Goal: Navigation & Orientation: Find specific page/section

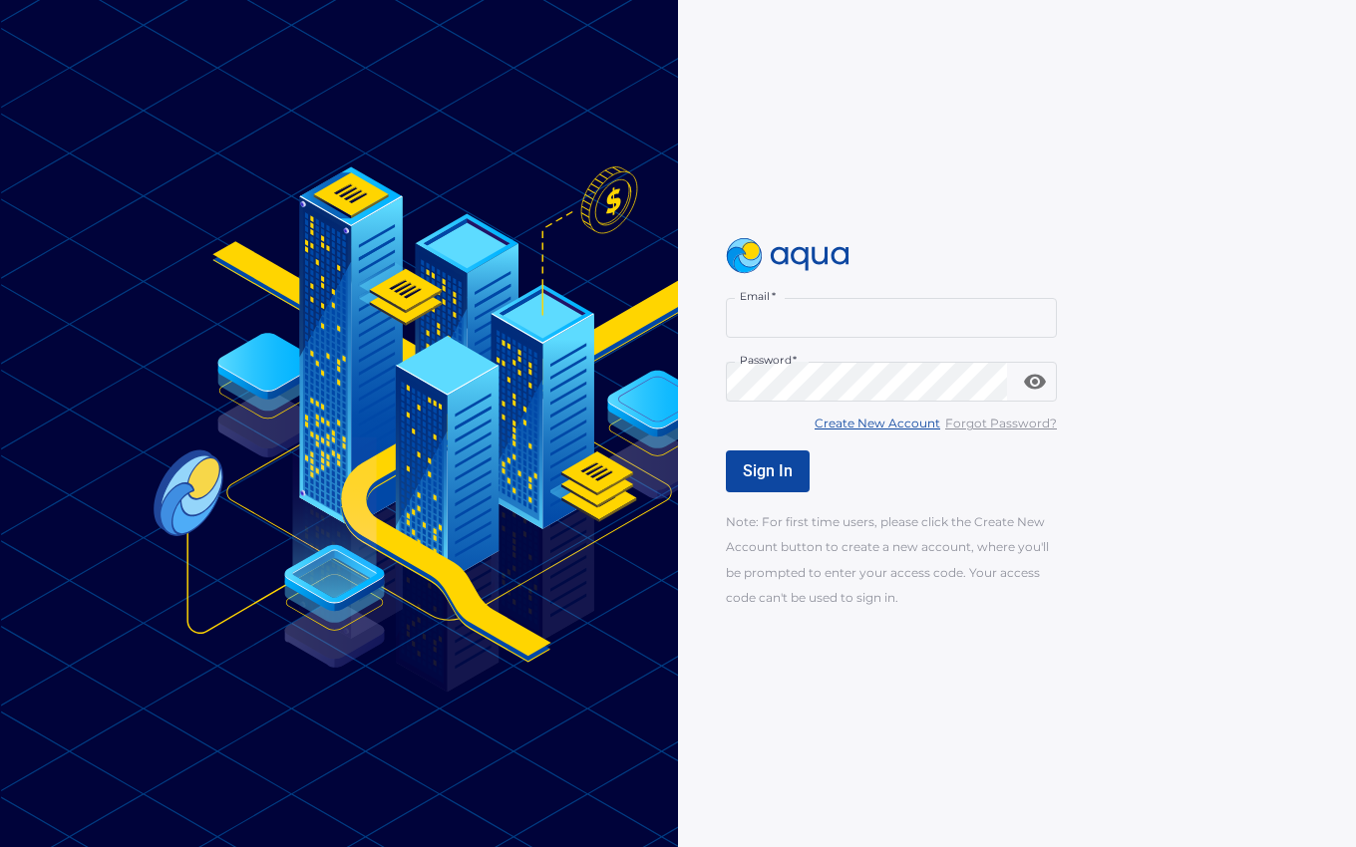
click at [791, 315] on input "Email   *" at bounding box center [891, 318] width 331 height 40
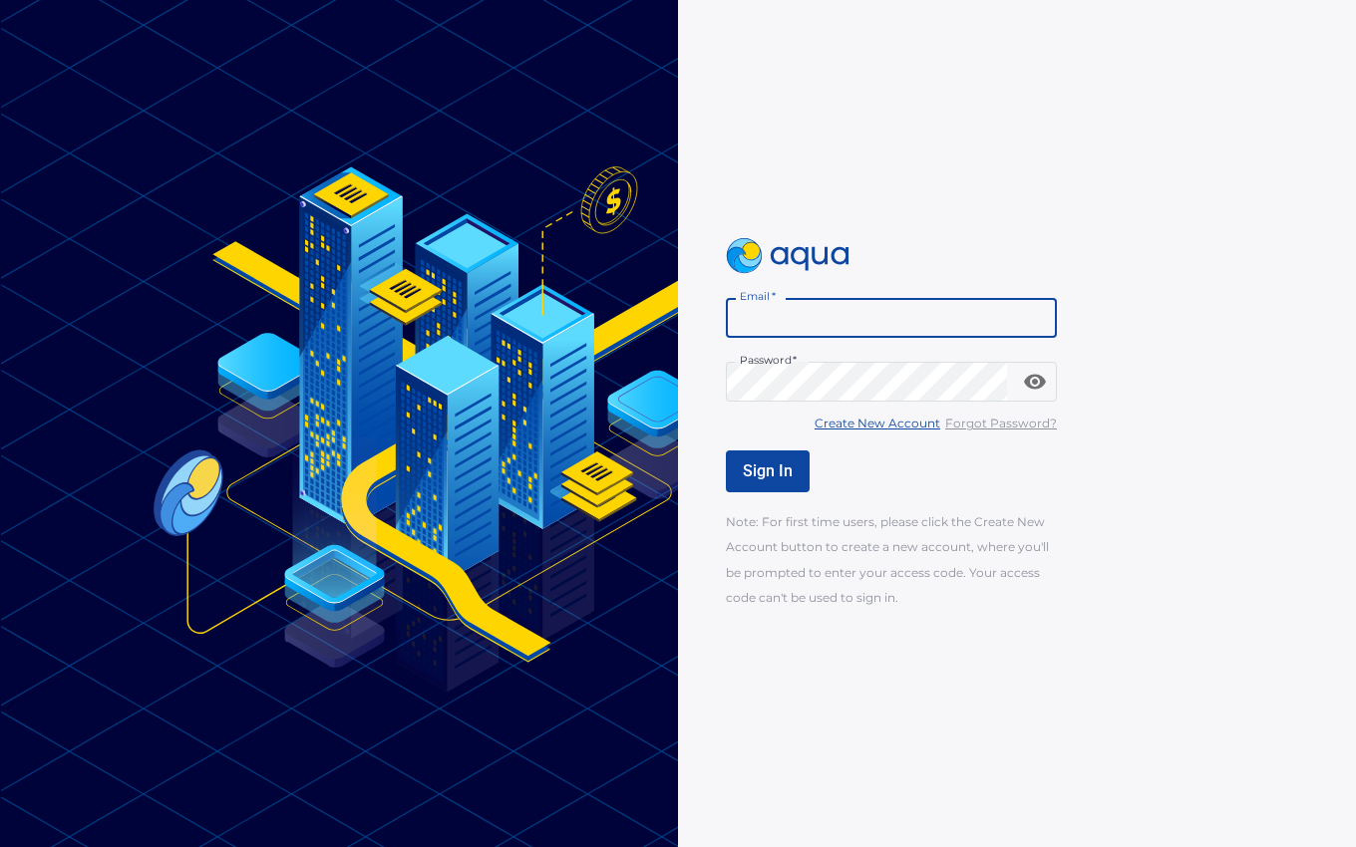
paste input "**********"
type input "**********"
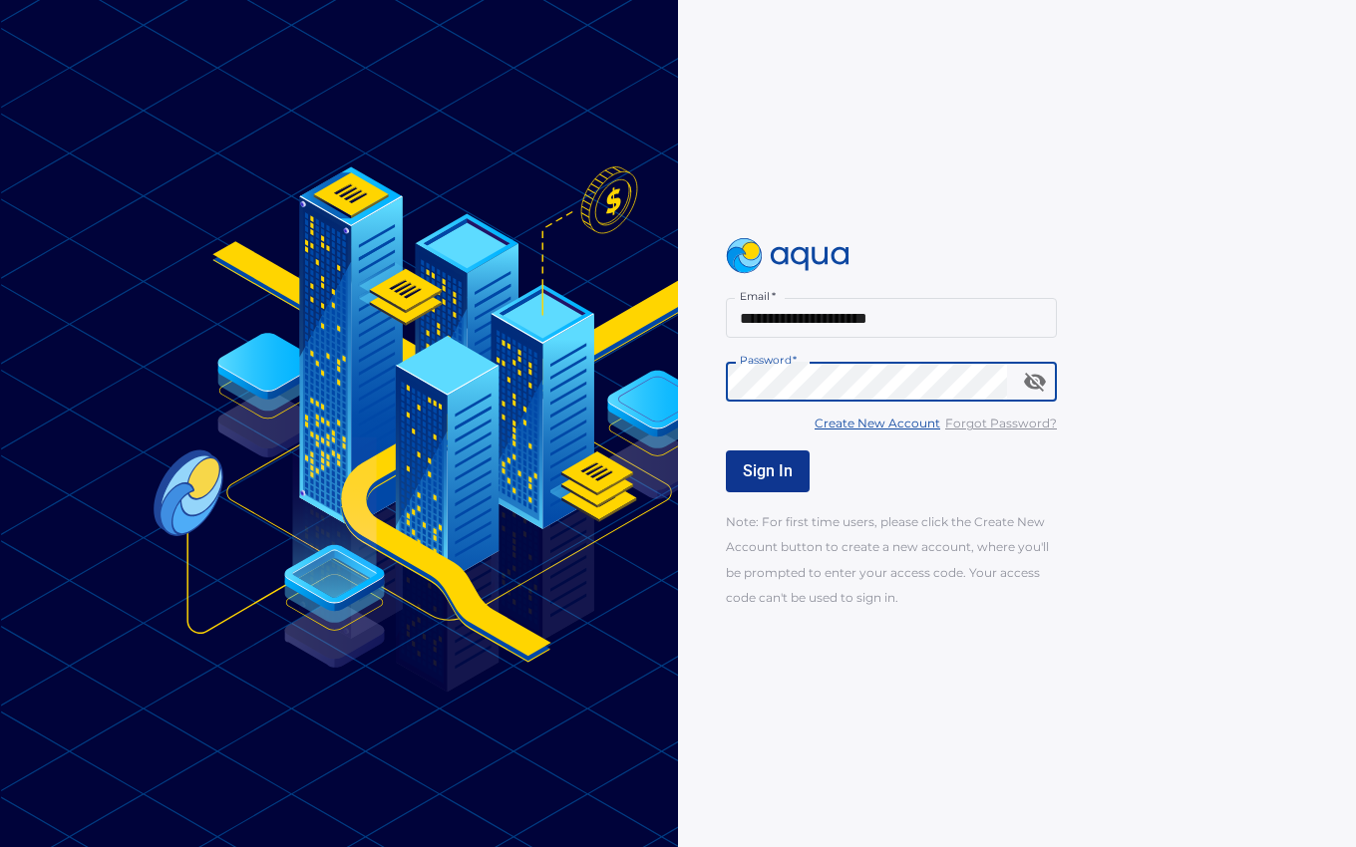
click at [784, 468] on span "Sign In" at bounding box center [768, 470] width 50 height 19
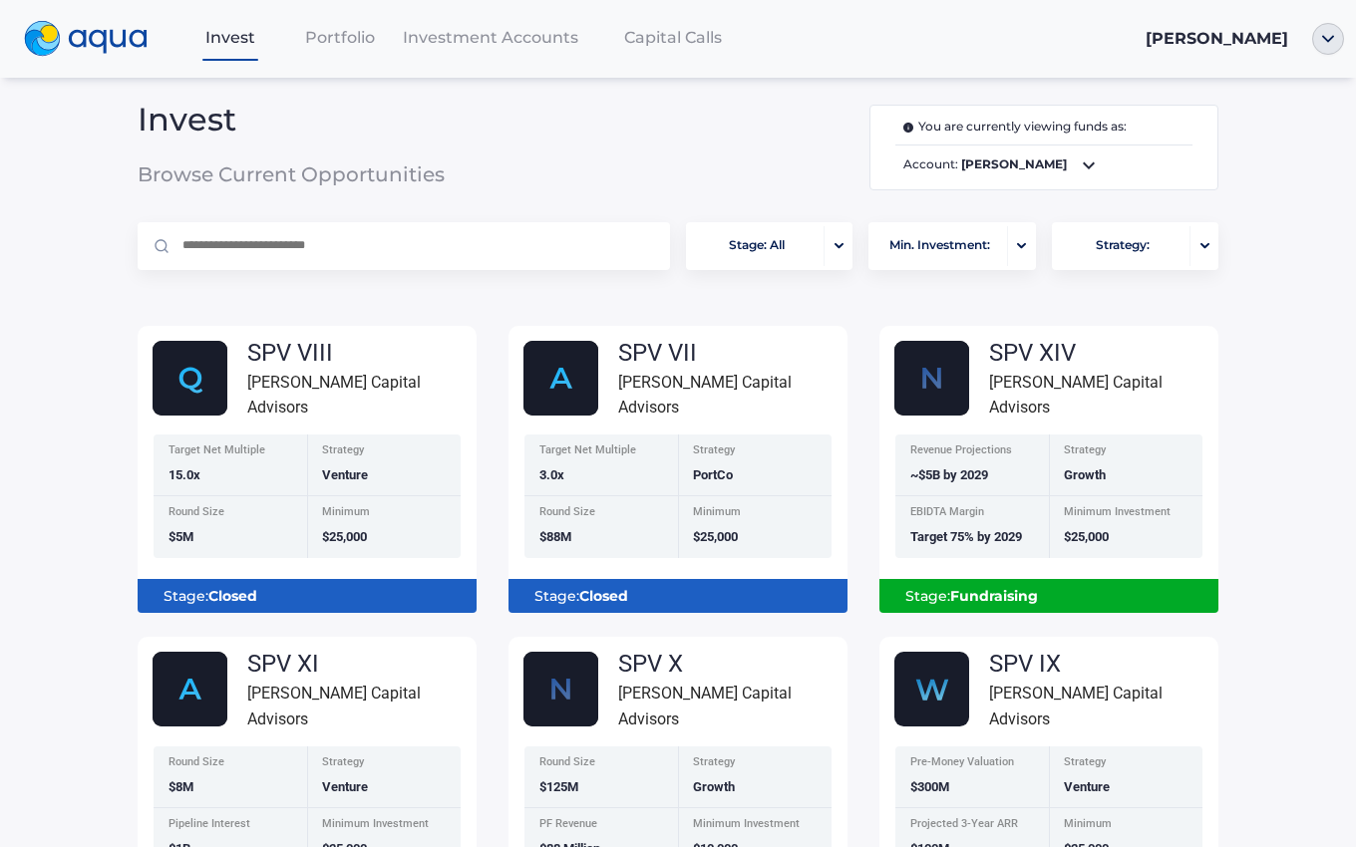
scroll to position [9, 0]
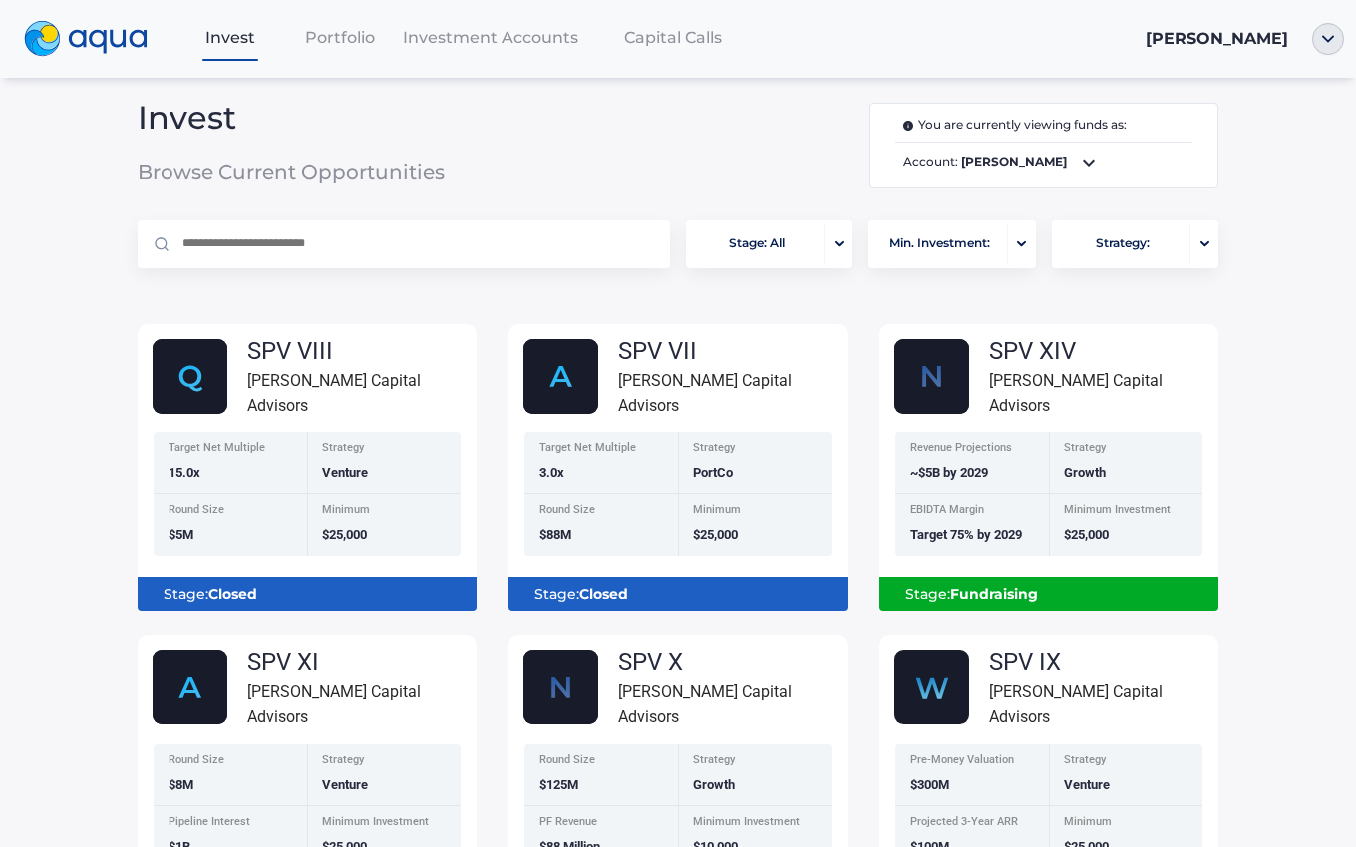
click at [339, 46] on span "Portfolio" at bounding box center [340, 37] width 70 height 19
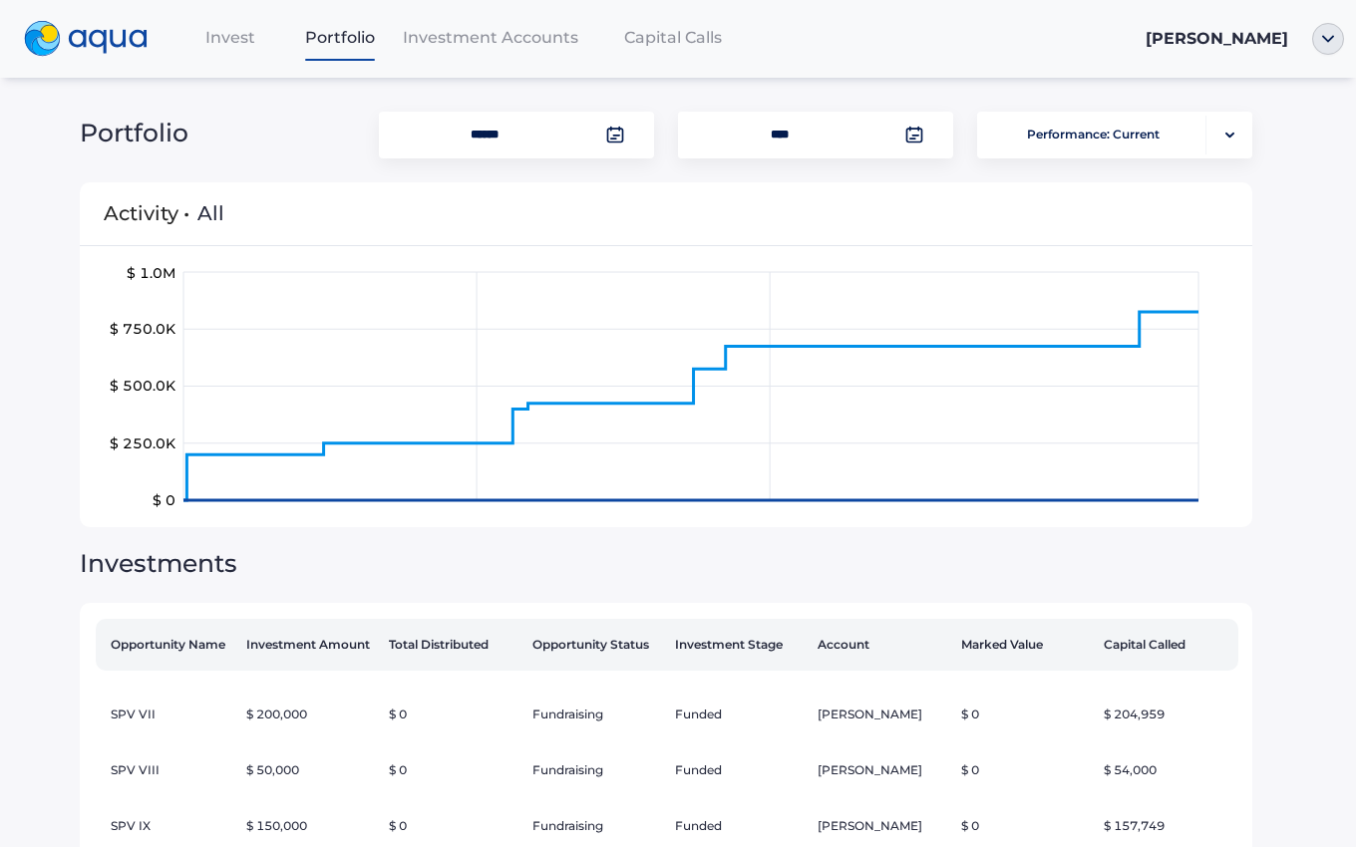
click at [200, 214] on span "All" at bounding box center [210, 213] width 27 height 24
click at [206, 214] on span "All" at bounding box center [210, 213] width 27 height 24
click at [433, 45] on span "Investment Accounts" at bounding box center [490, 37] width 175 height 19
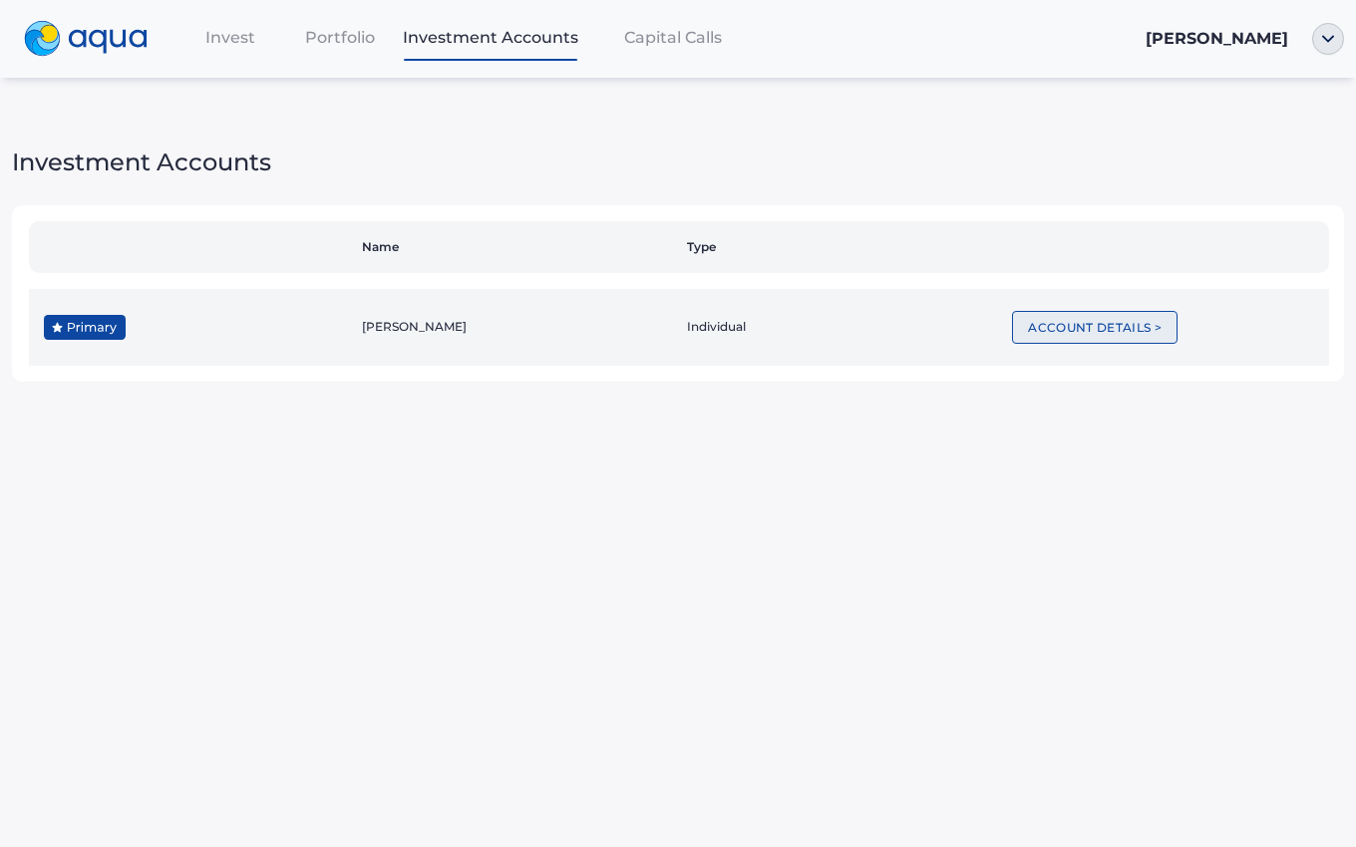
click at [1086, 322] on button "Account Details >" at bounding box center [1094, 327] width 165 height 33
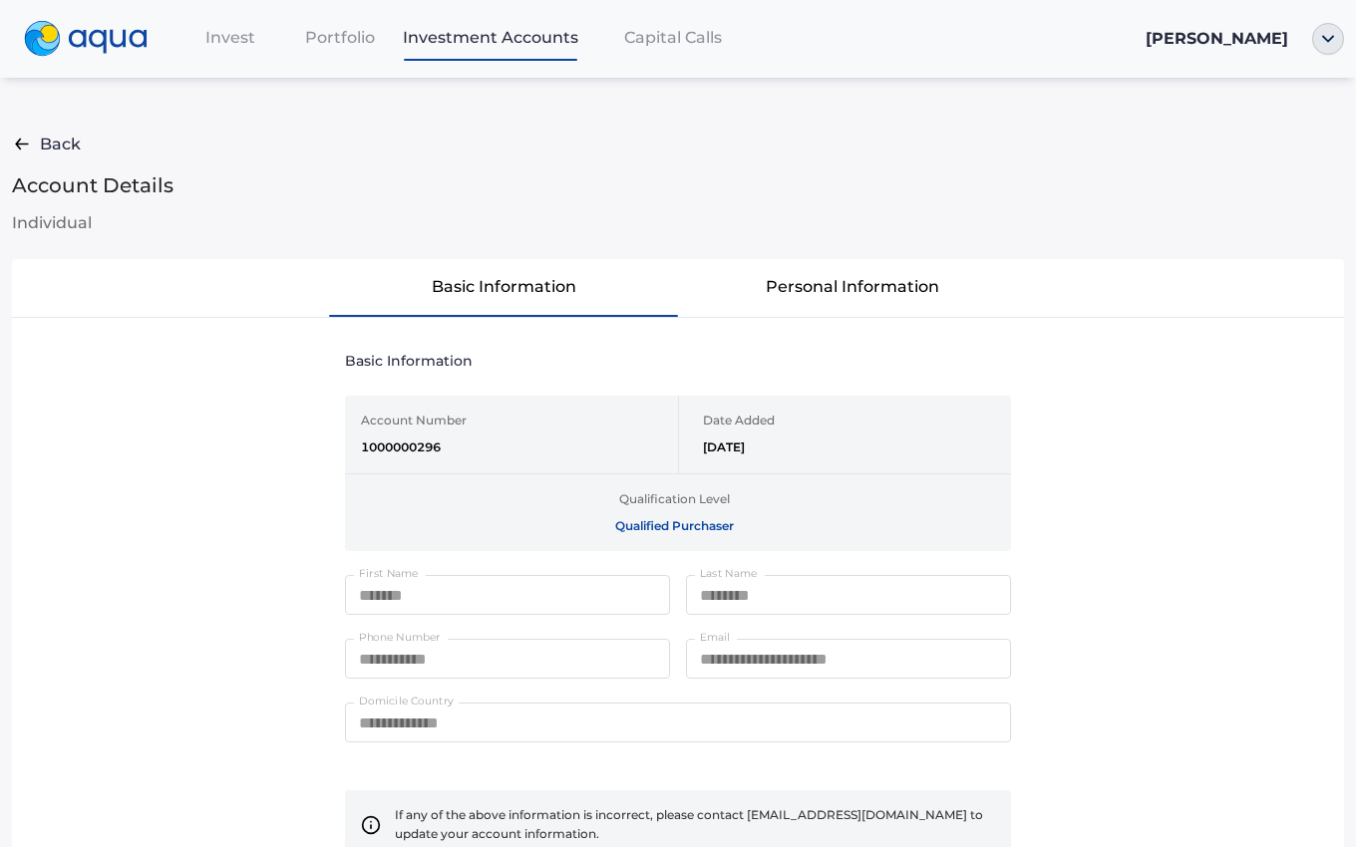
click at [660, 52] on div "Capital Calls" at bounding box center [672, 37] width 173 height 41
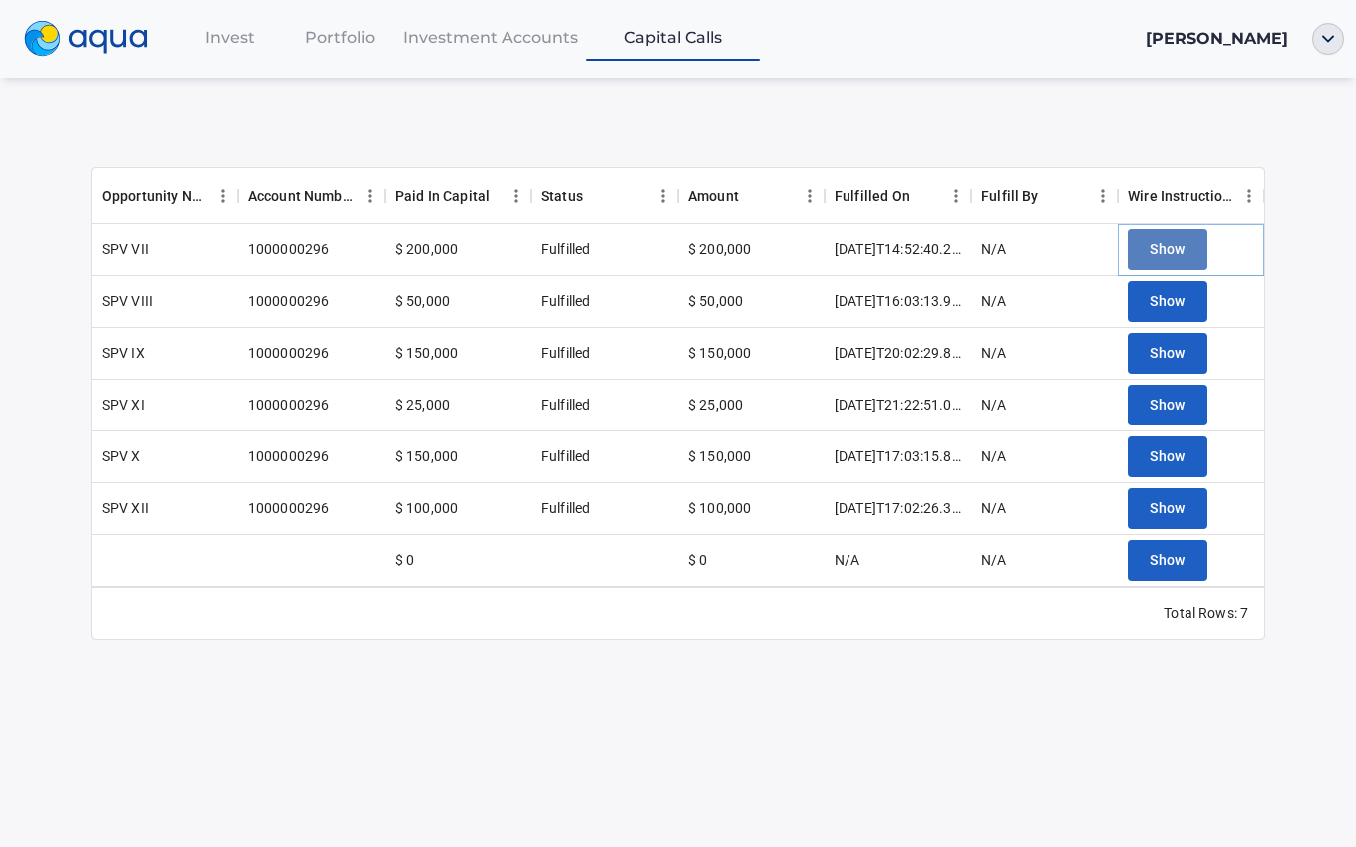
click at [1162, 251] on span "Show" at bounding box center [1167, 249] width 36 height 25
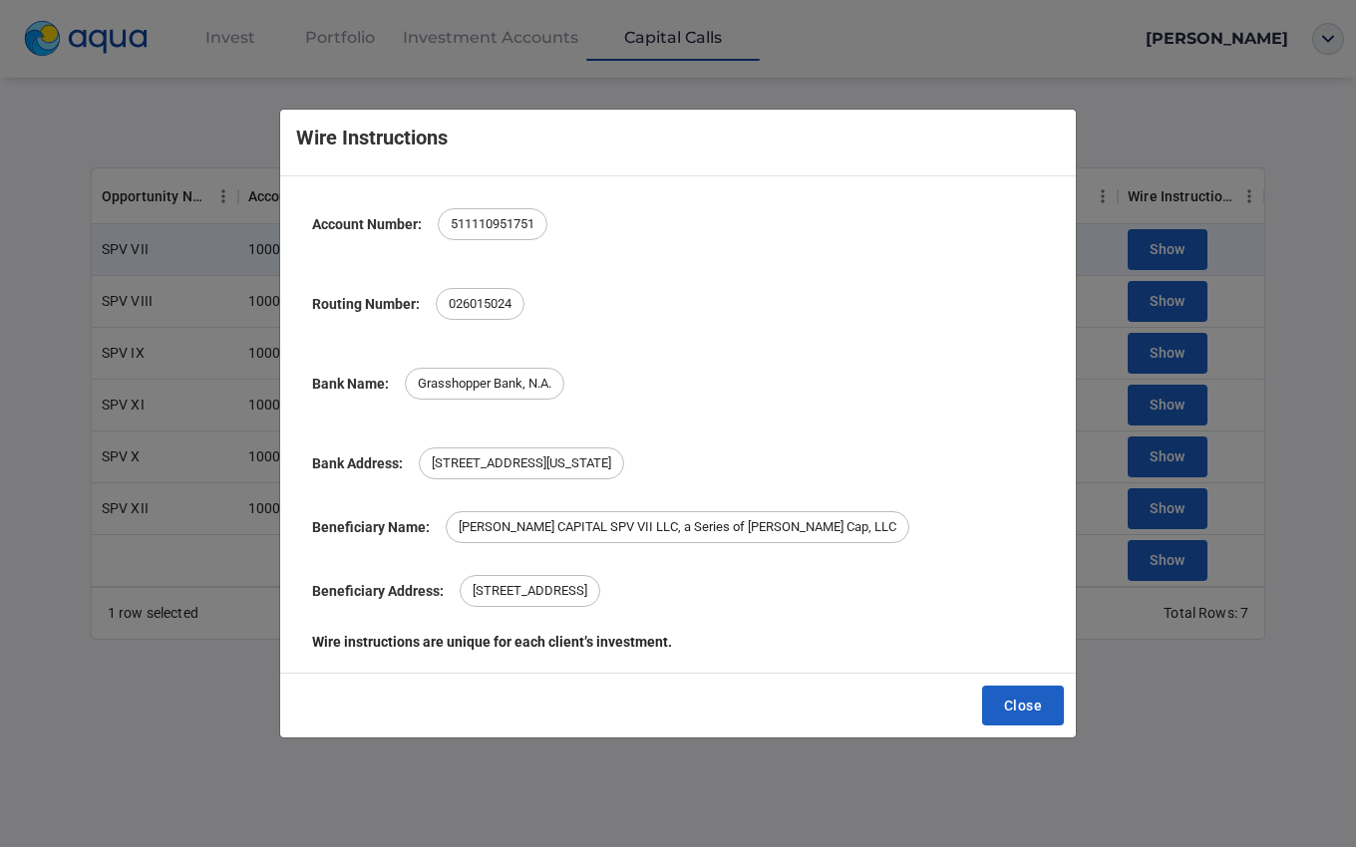
click at [1165, 258] on div "Wire Instructions Account Number: [FINANCIAL_ID] Routing Number: [FINANCIAL_ID]…" at bounding box center [678, 423] width 1356 height 847
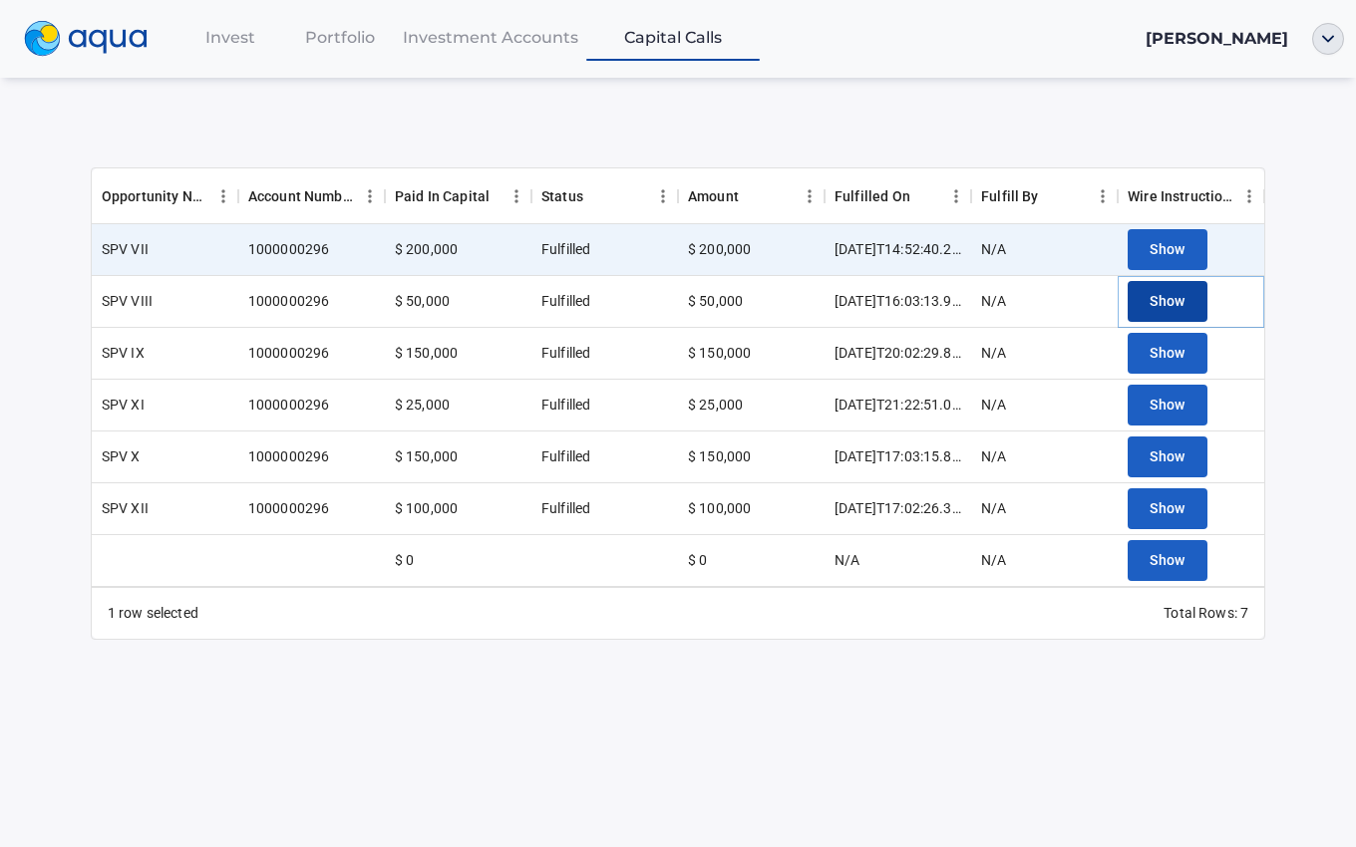
click at [1163, 294] on span "Show" at bounding box center [1167, 301] width 36 height 25
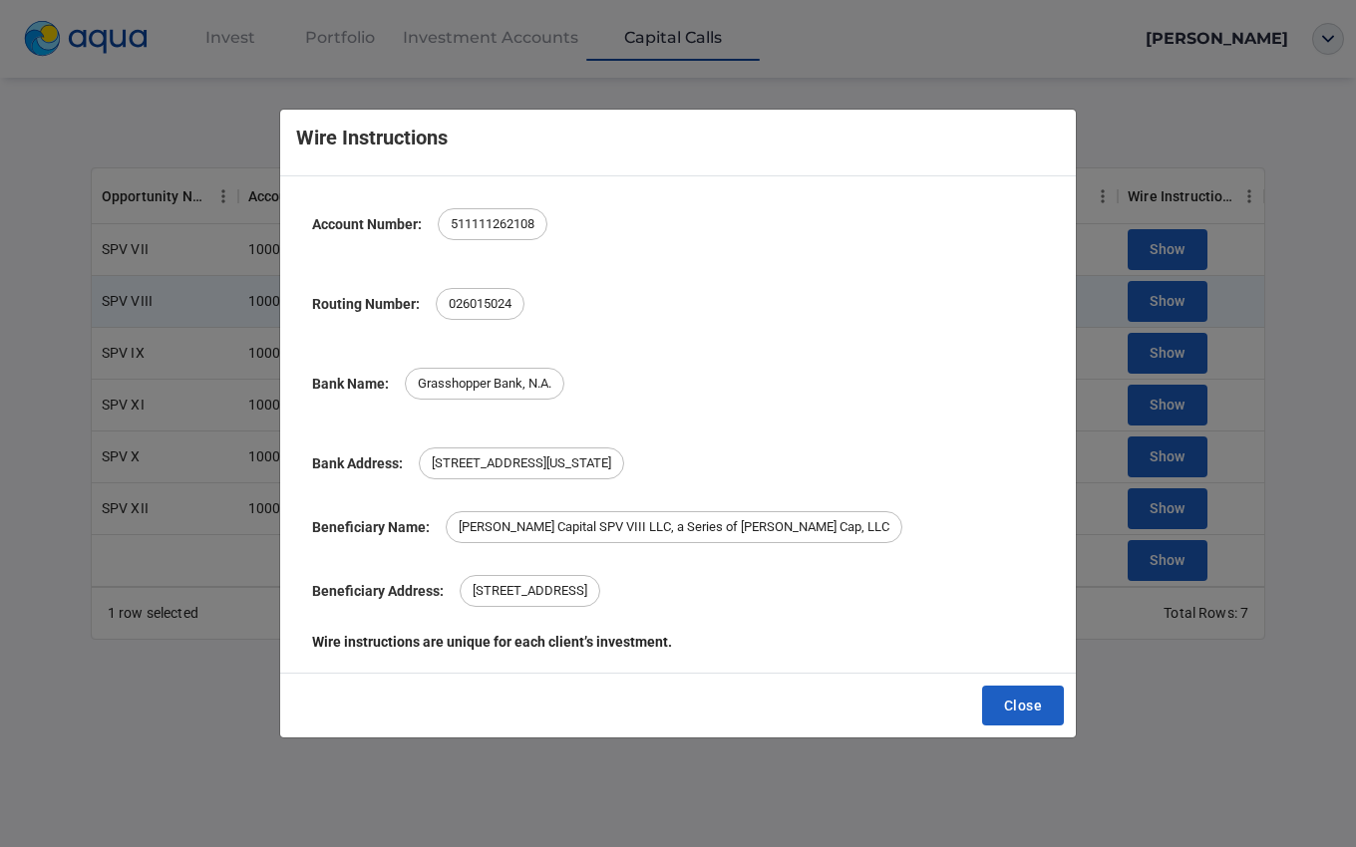
click at [1271, 326] on div "Wire Instructions Account Number: [FINANCIAL_ID] Routing Number: [FINANCIAL_ID]…" at bounding box center [678, 423] width 1356 height 847
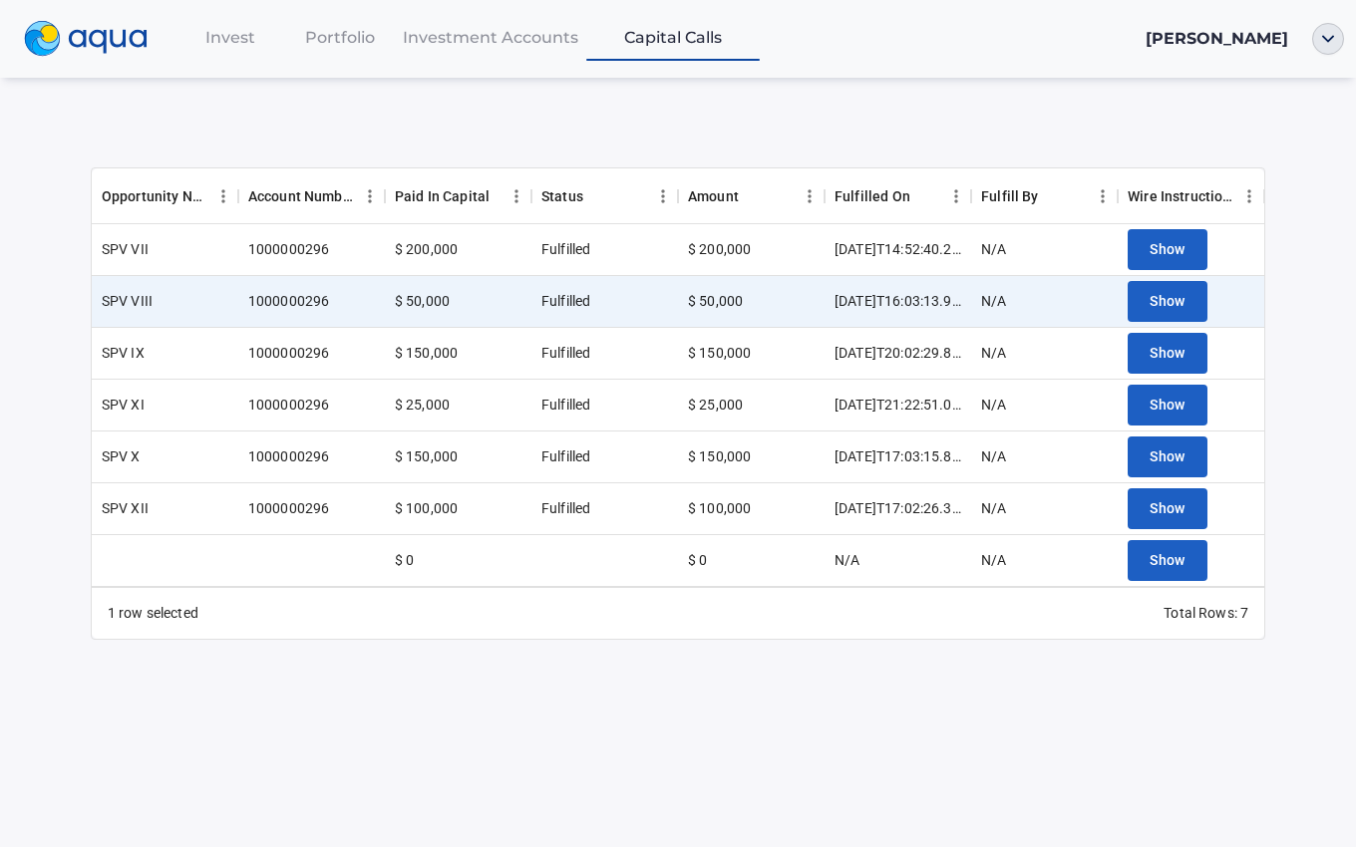
click at [245, 35] on span "Invest" at bounding box center [230, 37] width 50 height 19
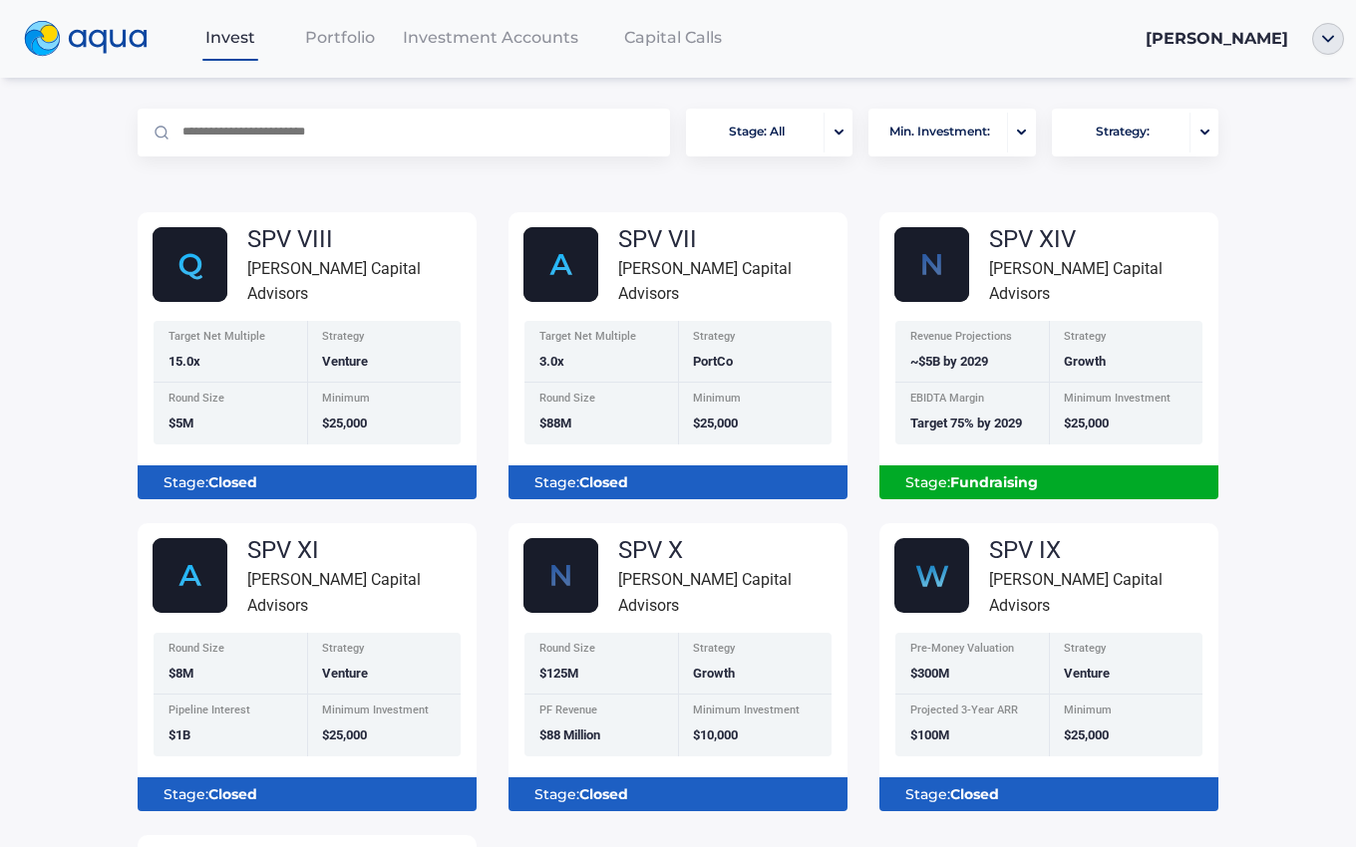
scroll to position [119, 0]
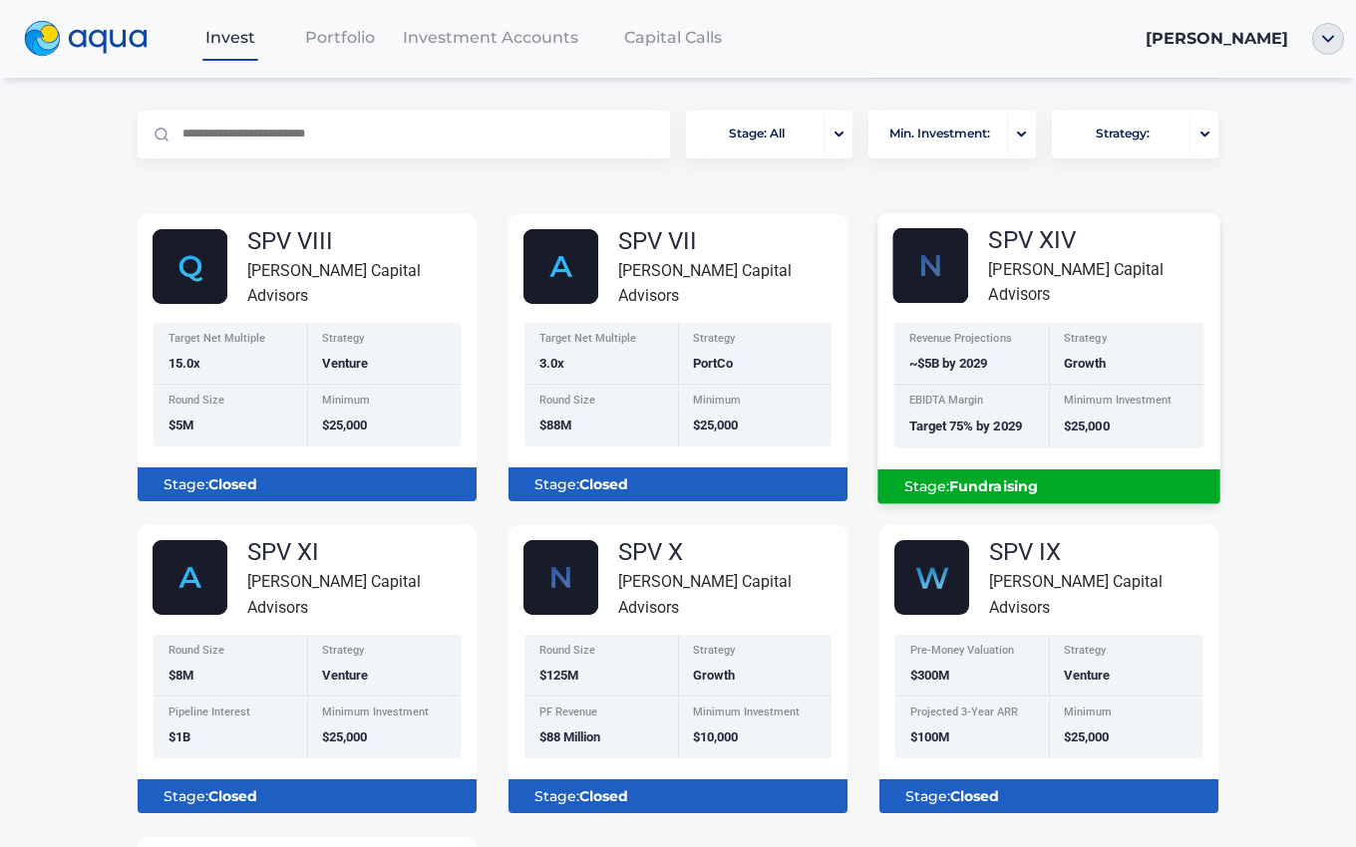
click at [1087, 387] on div "Minimum Investment $25,000" at bounding box center [1126, 417] width 155 height 63
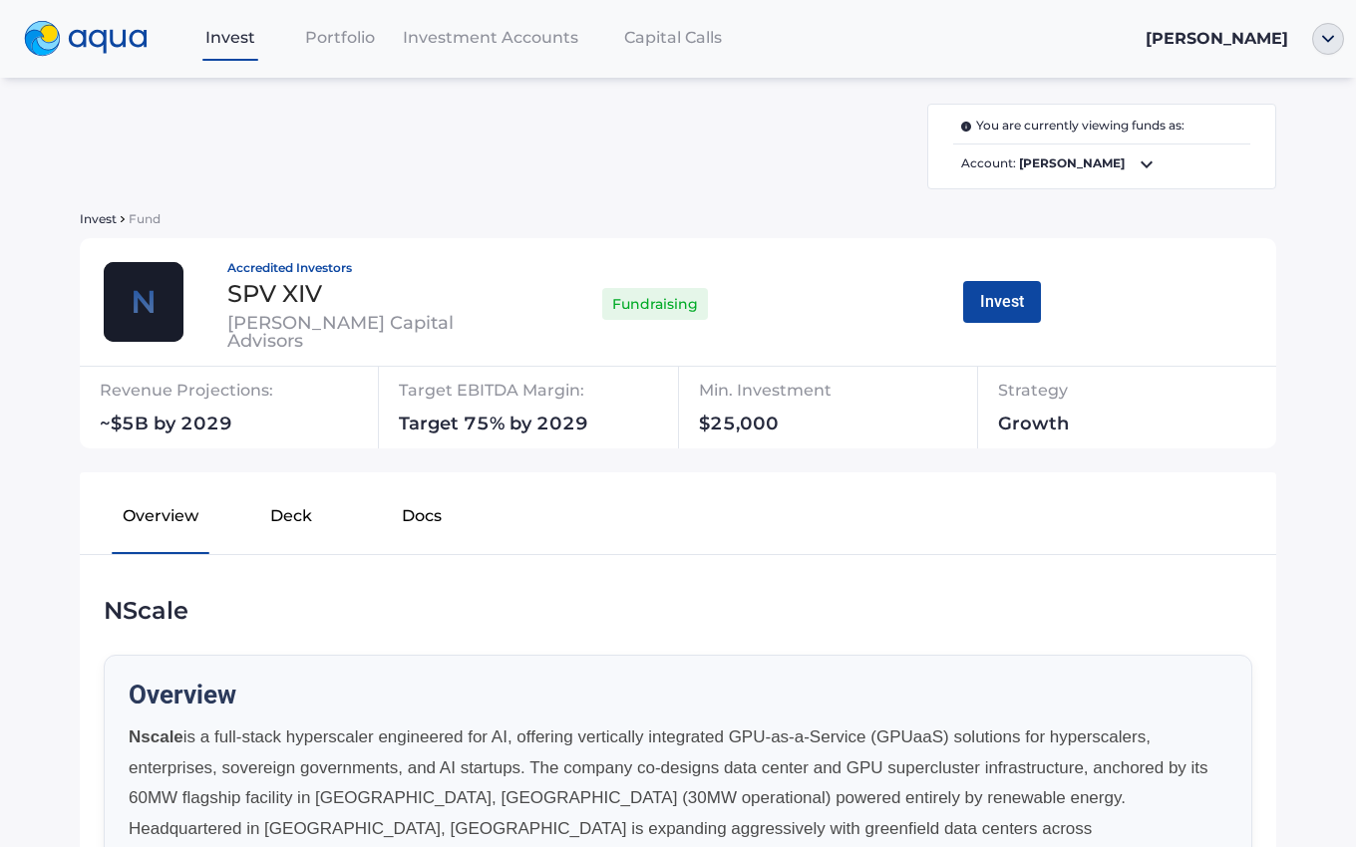
click at [327, 34] on span "Portfolio" at bounding box center [340, 37] width 70 height 19
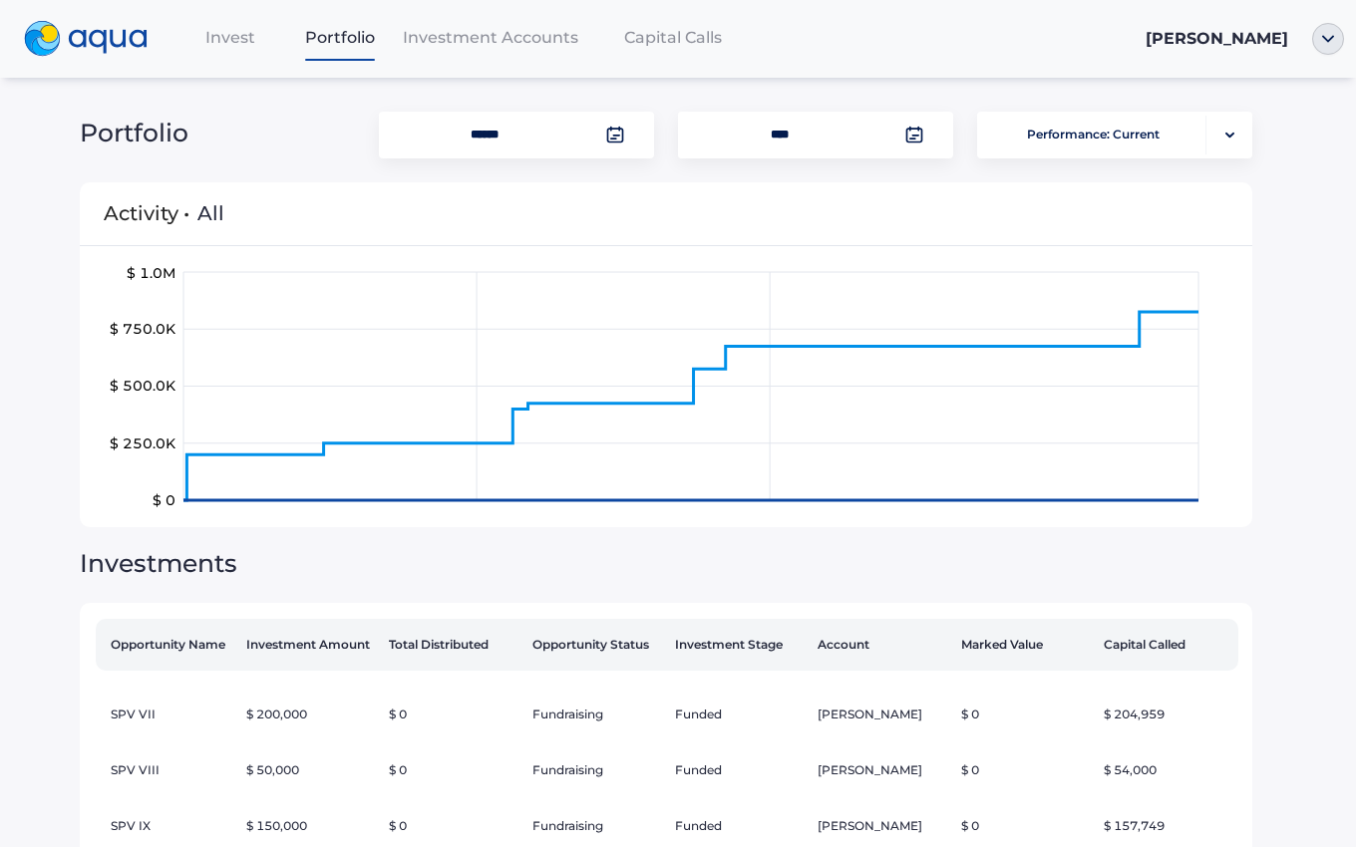
click at [202, 219] on span "All" at bounding box center [210, 213] width 27 height 24
click at [157, 329] on tspan "$ 750.0K" at bounding box center [143, 329] width 67 height 18
click at [533, 316] on icon "$ 0 $ 250.0K $ 500.0K $ 750.0K $ 1.0M" at bounding box center [658, 386] width 1099 height 249
click at [828, 295] on icon "$ 0 $ 250.0K $ 500.0K $ 750.0K $ 1.0M" at bounding box center [658, 386] width 1099 height 249
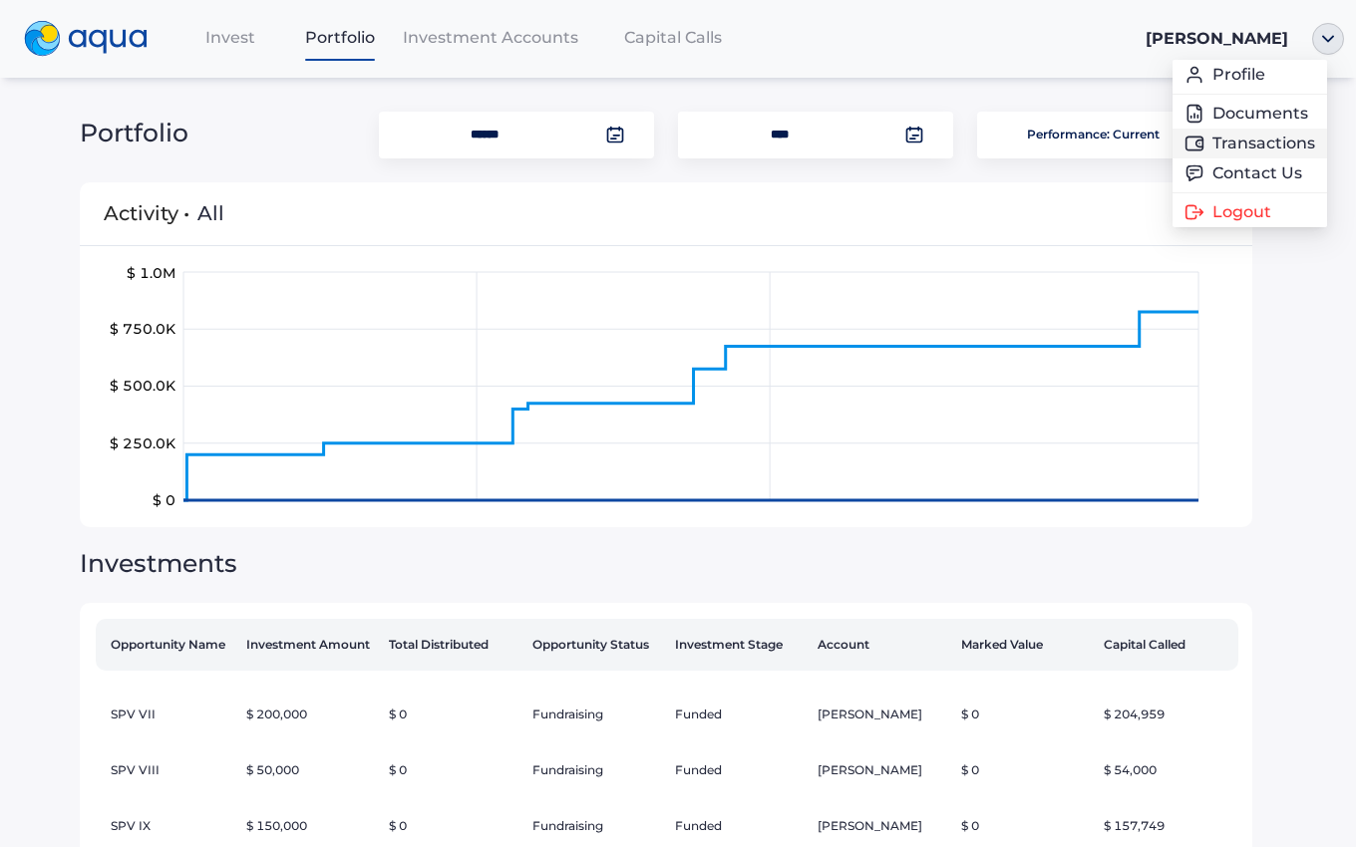
click at [1281, 147] on link "Transactions" at bounding box center [1249, 144] width 131 height 20
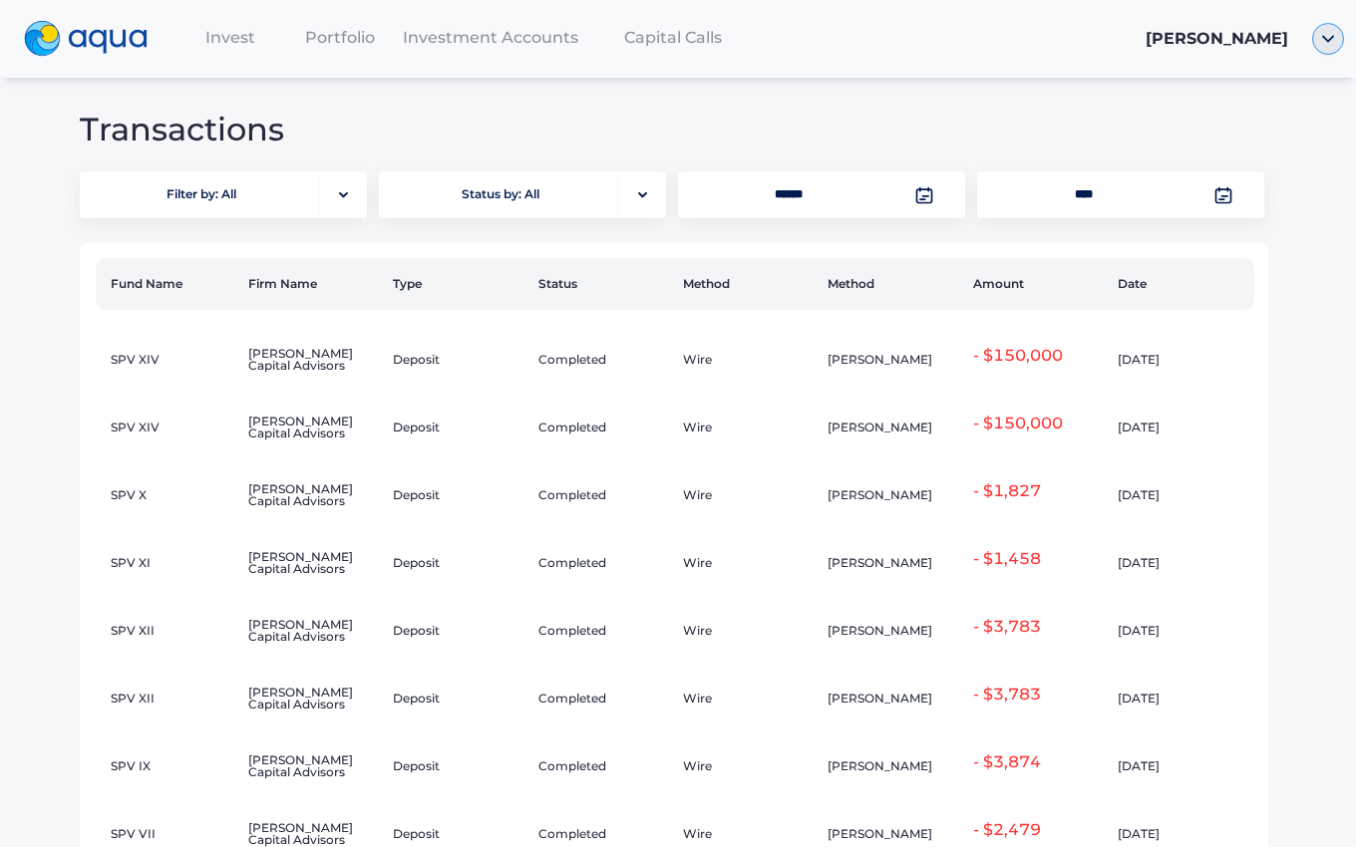
click at [1324, 41] on img "button" at bounding box center [1328, 39] width 32 height 32
click at [1255, 110] on link "Documents" at bounding box center [1266, 114] width 131 height 20
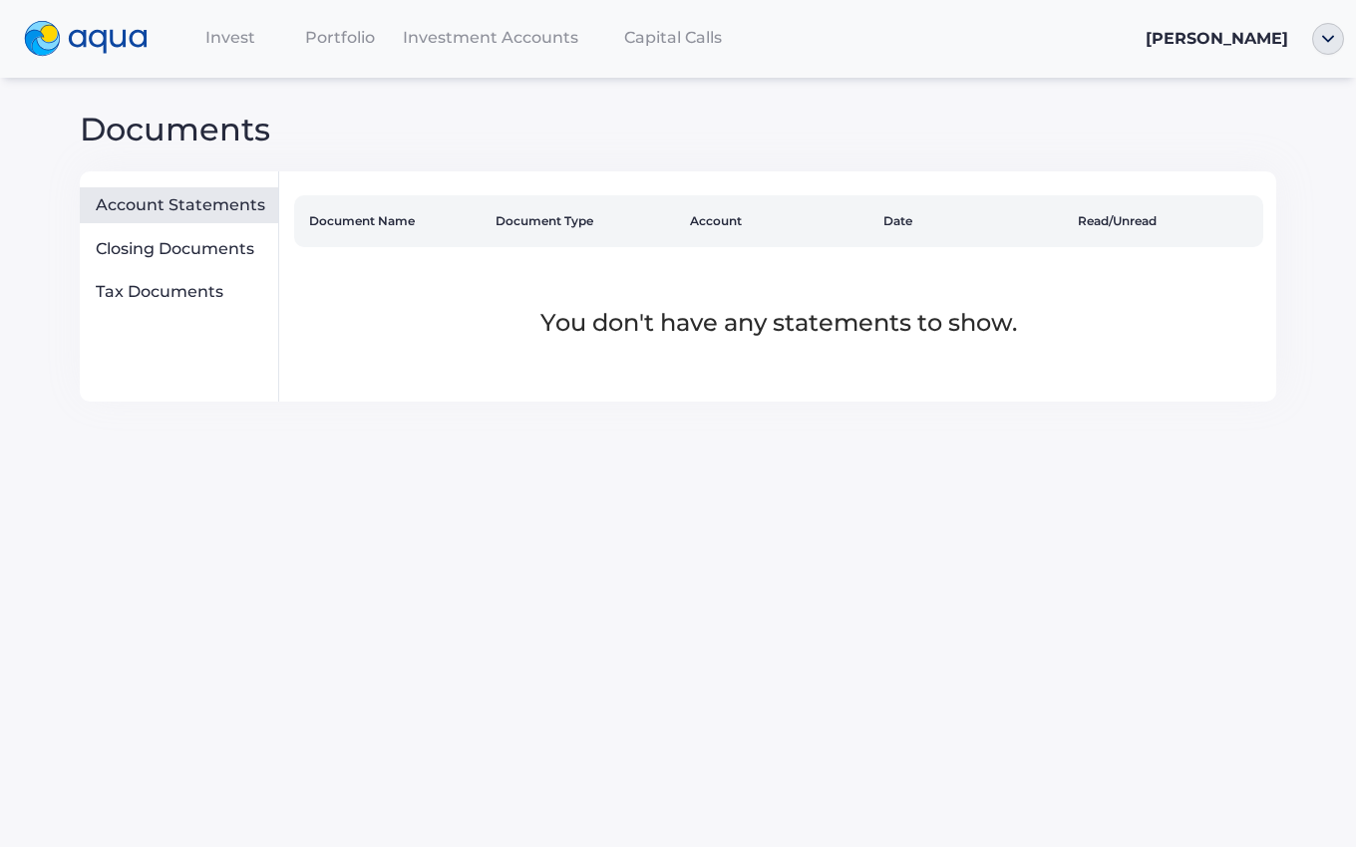
click at [479, 38] on span "Investment Accounts" at bounding box center [490, 37] width 175 height 19
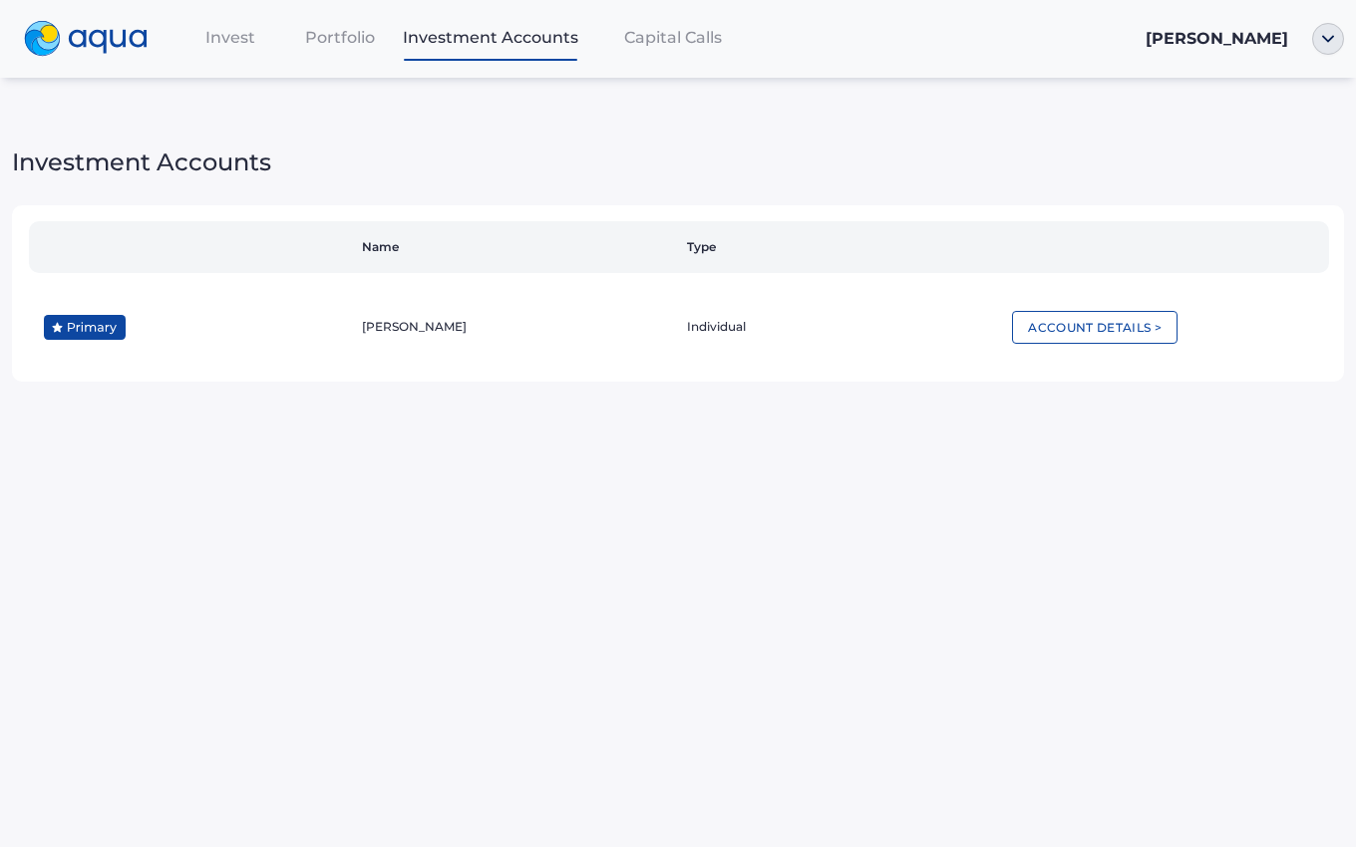
click at [350, 45] on span "Portfolio" at bounding box center [340, 37] width 70 height 19
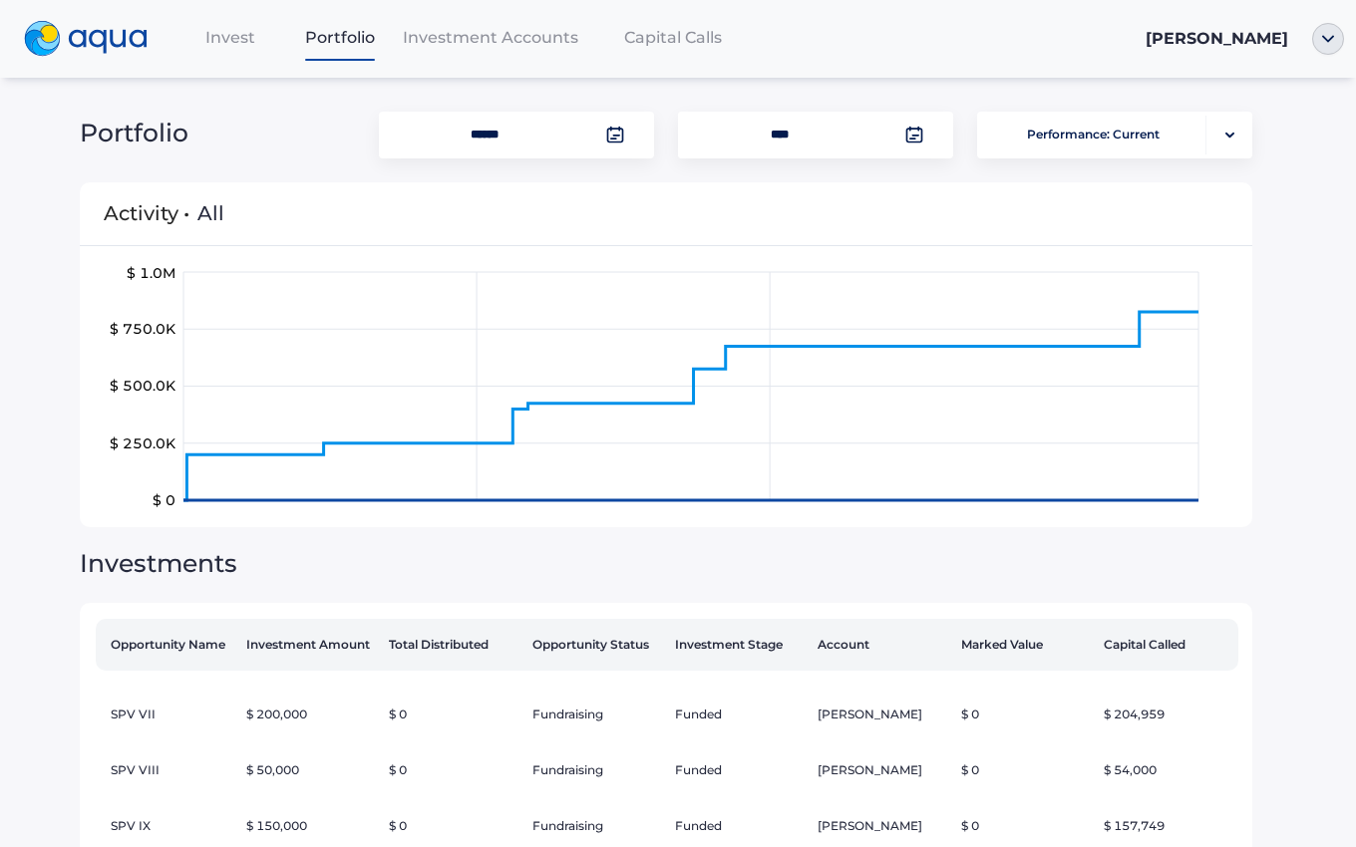
click at [239, 47] on span "Invest" at bounding box center [230, 37] width 50 height 19
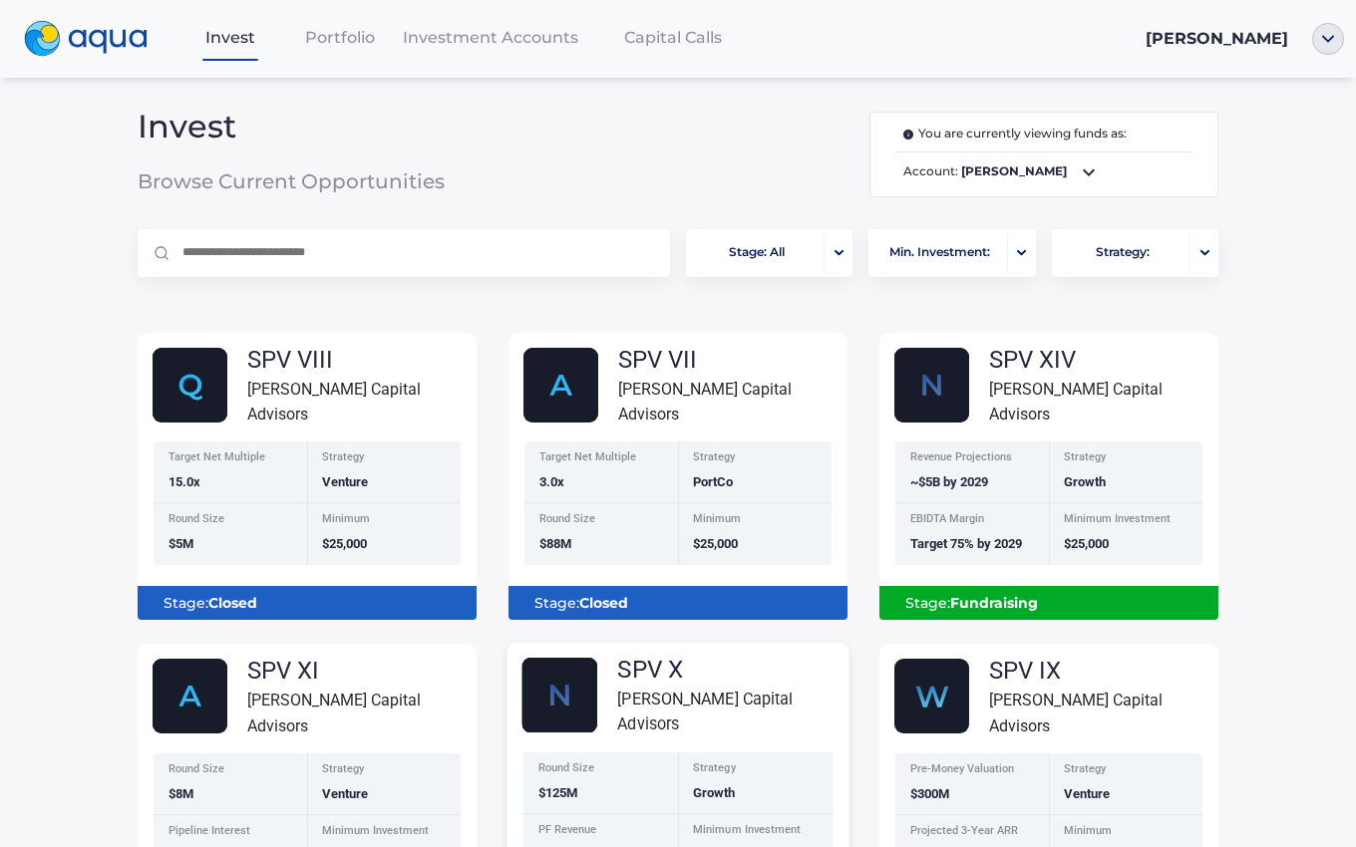
click at [513, 837] on div "Round Size $125M Strategy Growth PF Revenue $88 Million Minimum Investment $10,…" at bounding box center [677, 816] width 342 height 126
click at [219, 43] on span "Invest" at bounding box center [230, 37] width 50 height 19
click at [649, 46] on span "Capital Calls" at bounding box center [673, 37] width 98 height 19
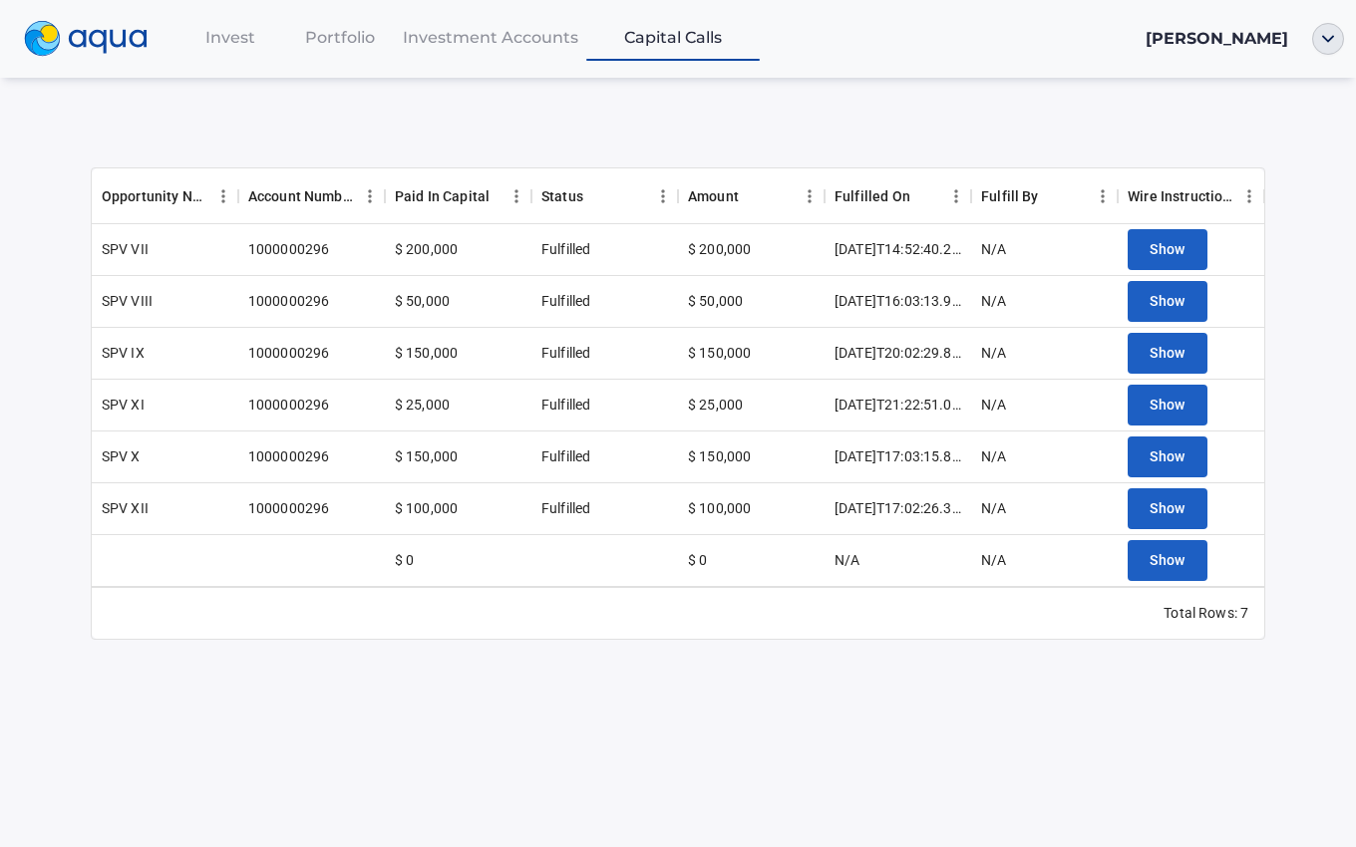
click at [333, 40] on span "Portfolio" at bounding box center [340, 37] width 70 height 19
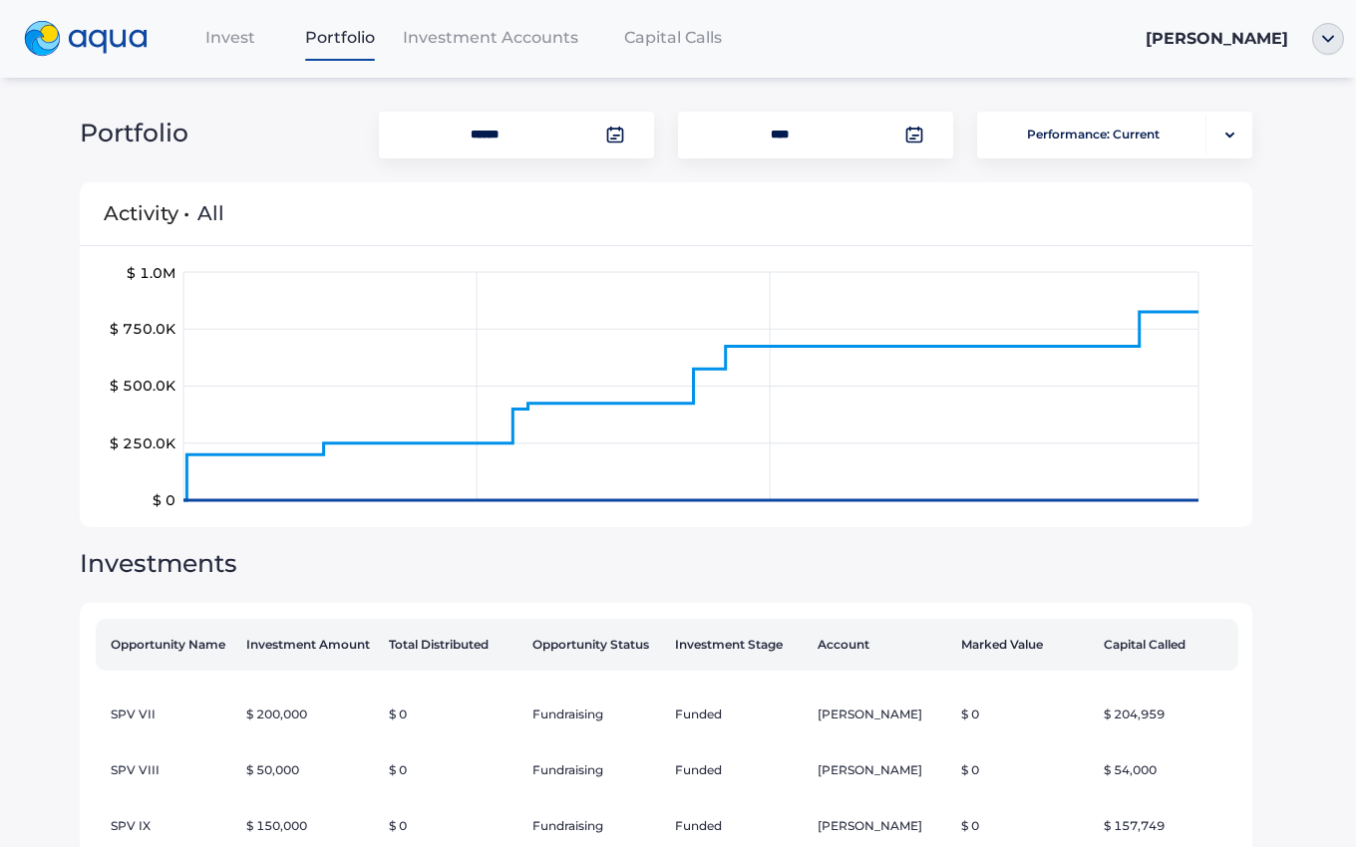
click at [244, 34] on span "Invest" at bounding box center [230, 37] width 50 height 19
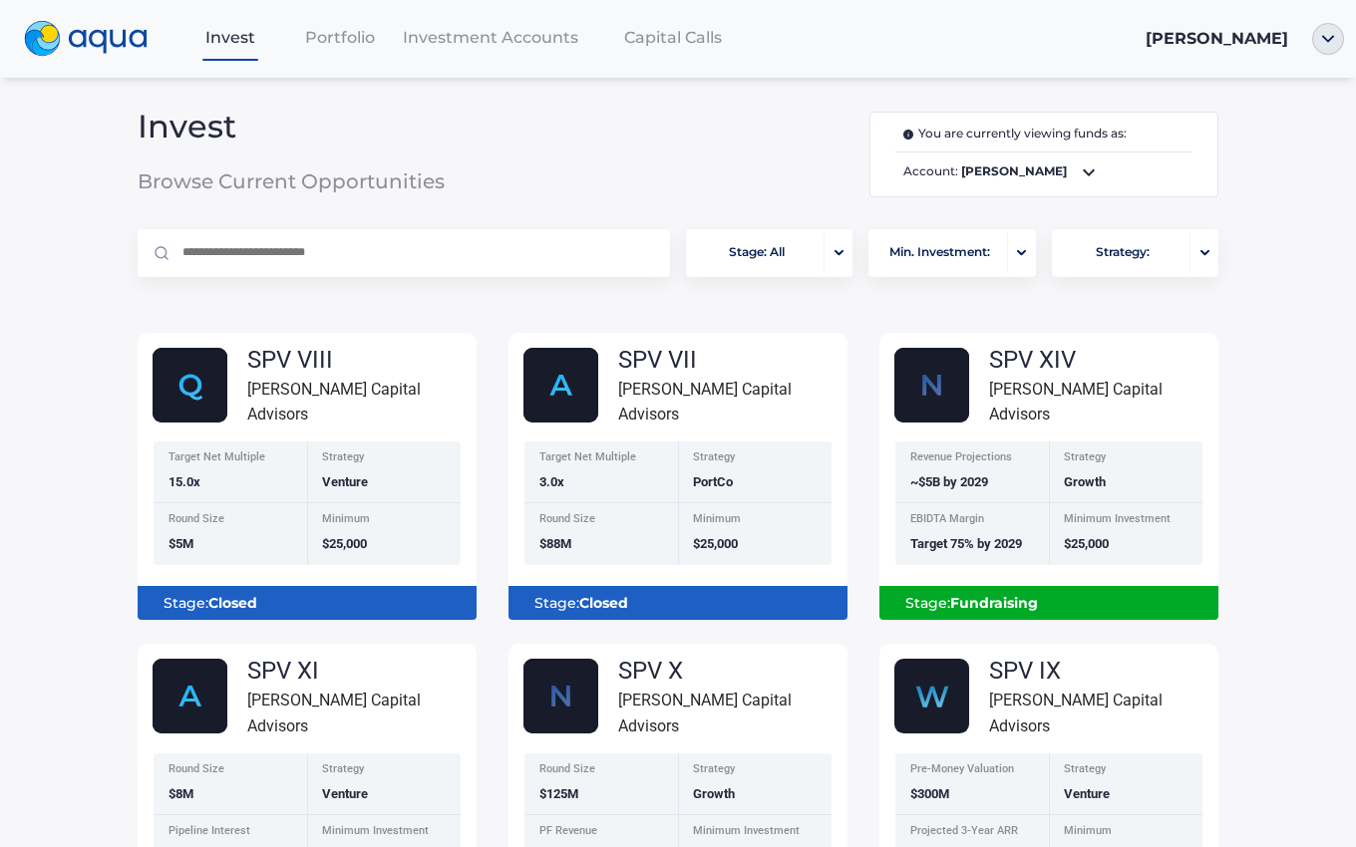
click at [1087, 169] on icon at bounding box center [1088, 172] width 24 height 24
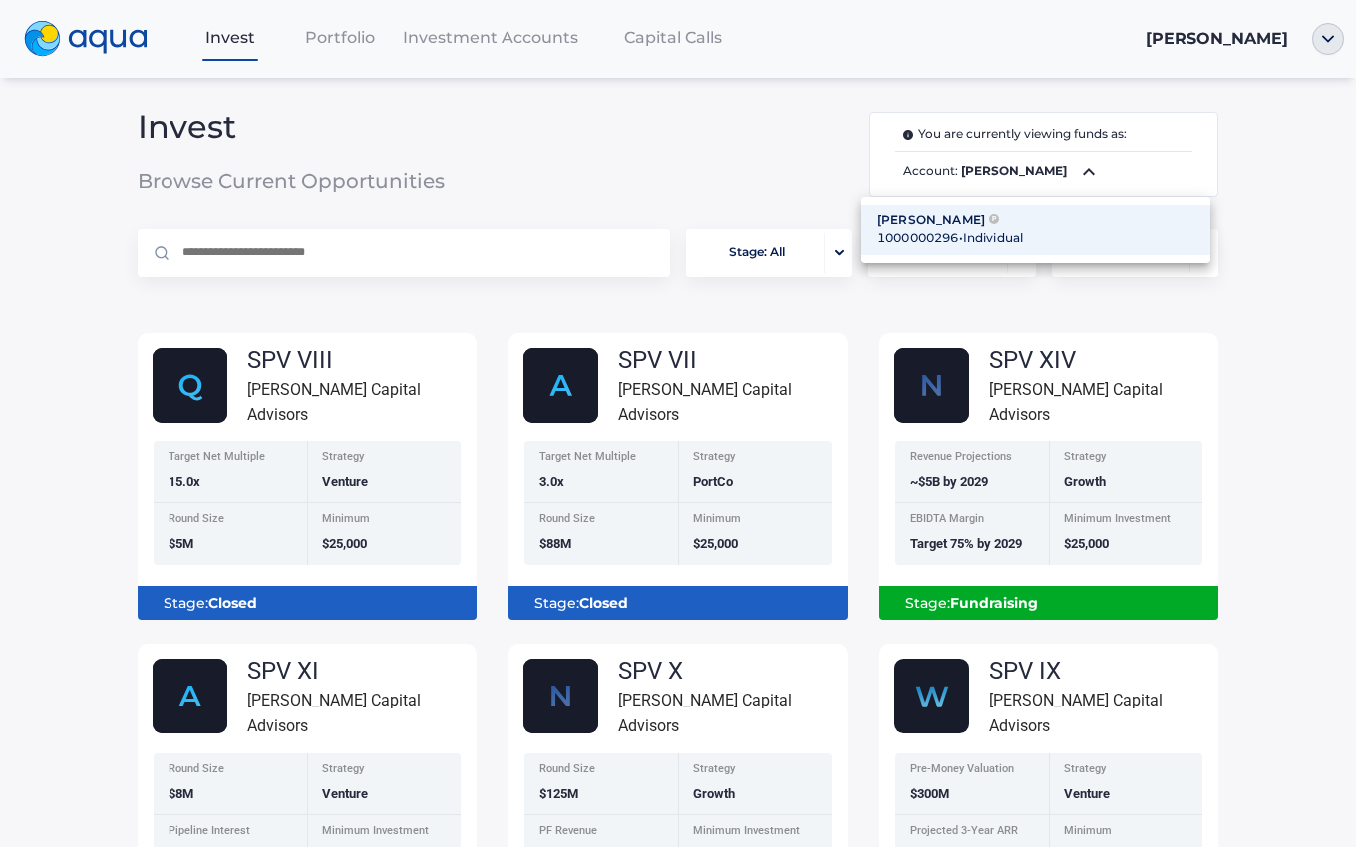
click at [1327, 43] on div at bounding box center [678, 423] width 1356 height 847
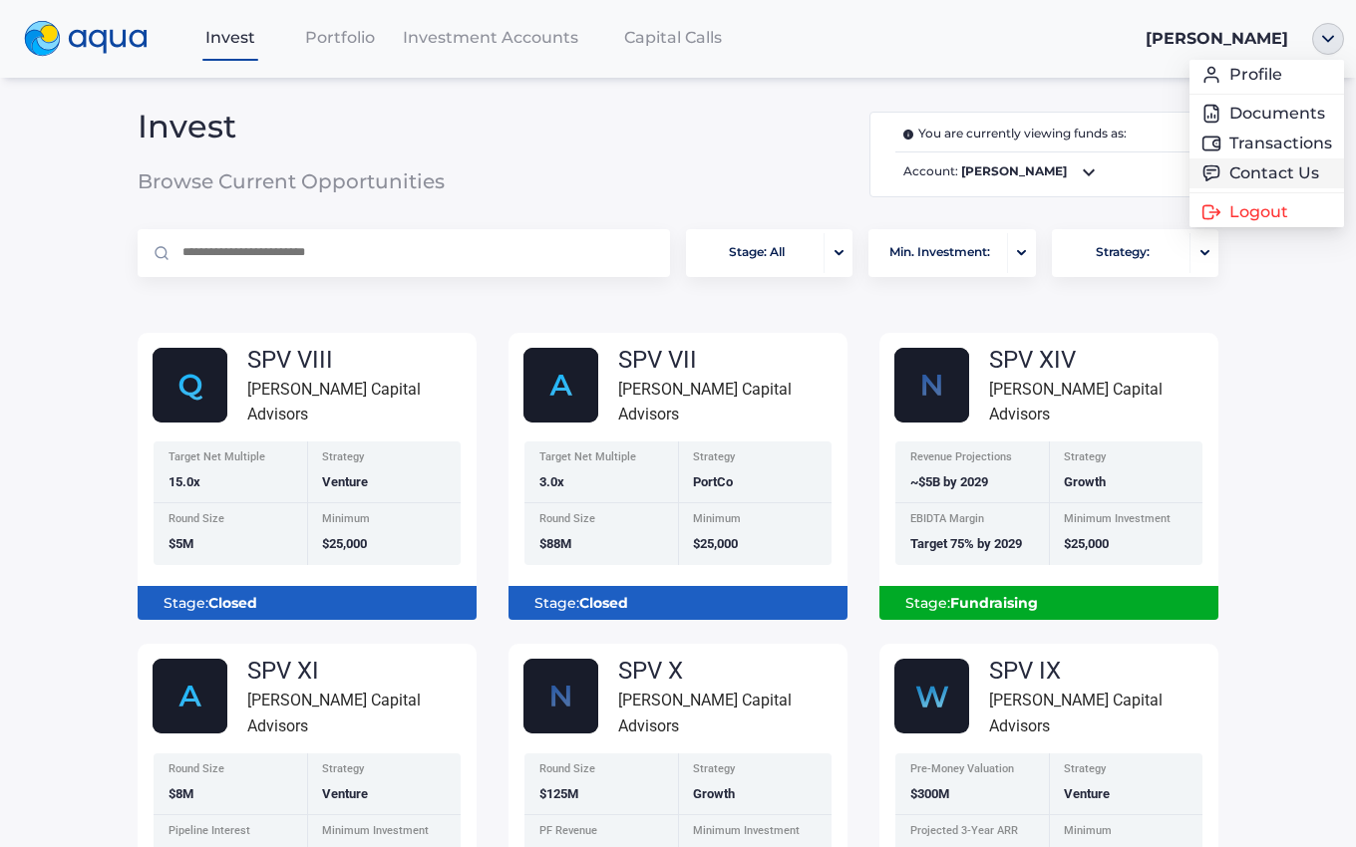
click at [1285, 172] on link "Contact Us" at bounding box center [1266, 173] width 131 height 20
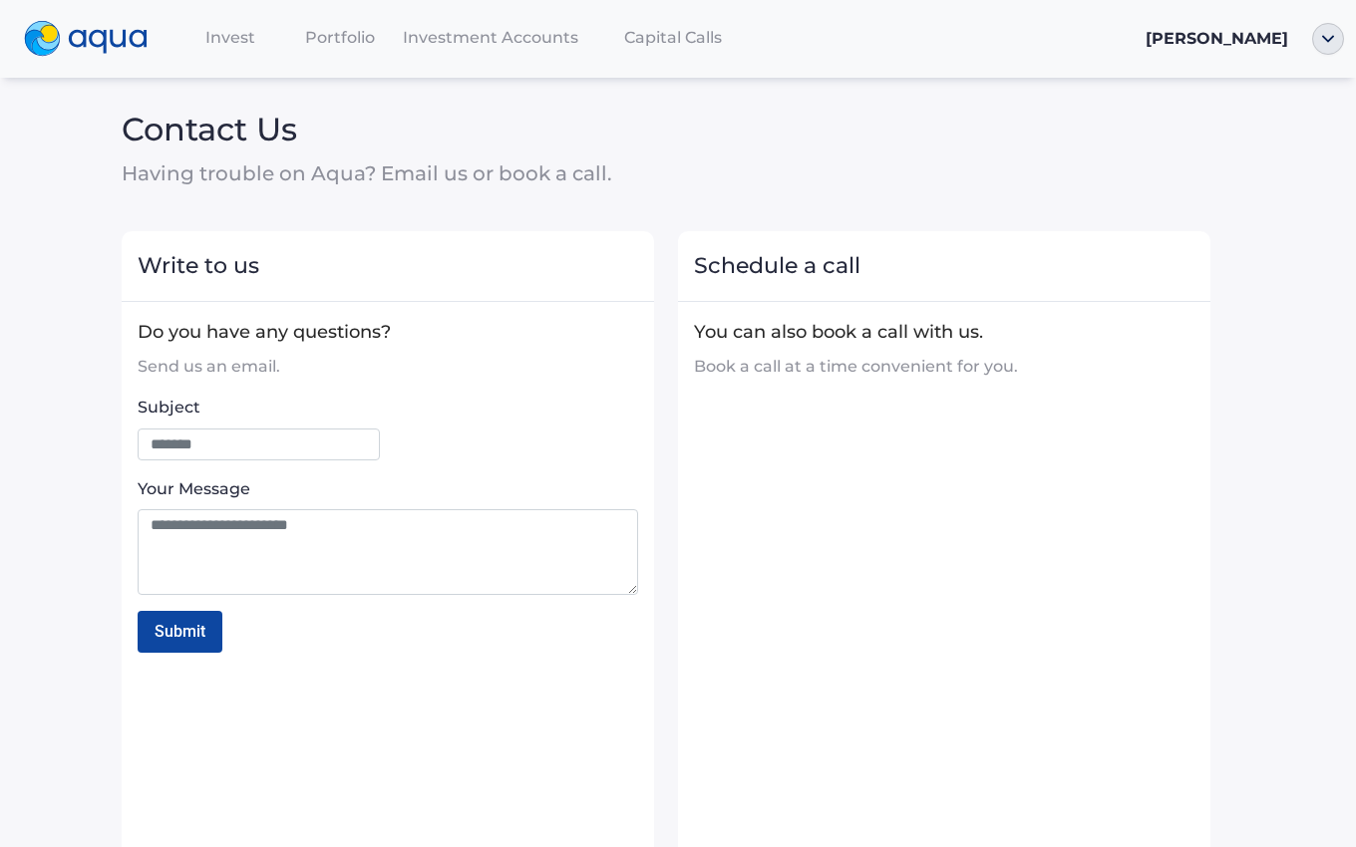
click at [234, 35] on span "Invest" at bounding box center [230, 37] width 50 height 19
